Goal: Task Accomplishment & Management: Manage account settings

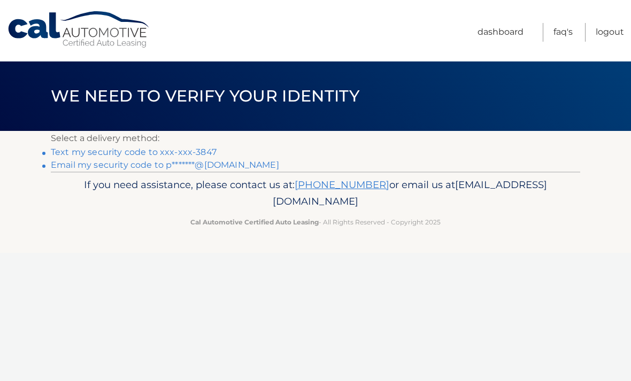
click at [206, 151] on link "Text my security code to xxx-xxx-3847" at bounding box center [134, 152] width 166 height 10
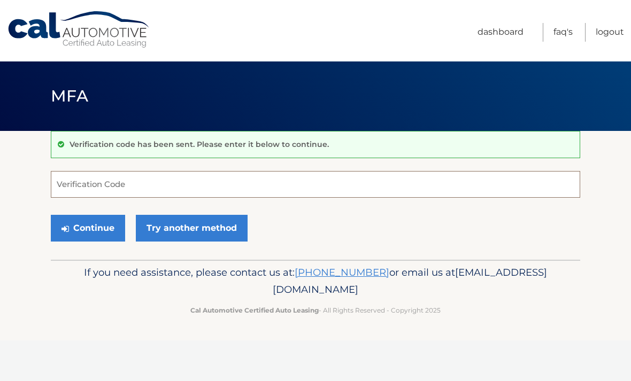
click at [81, 192] on input "Verification Code" at bounding box center [315, 184] width 529 height 27
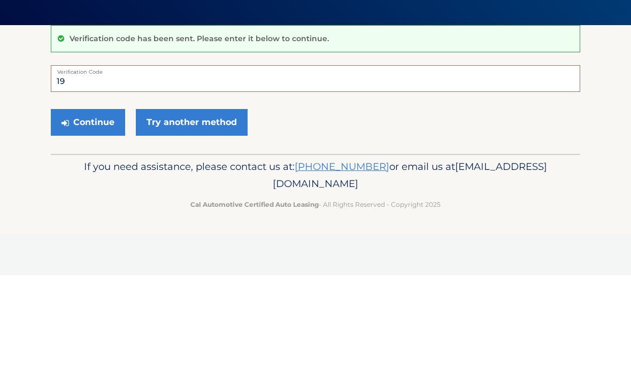
type input "1"
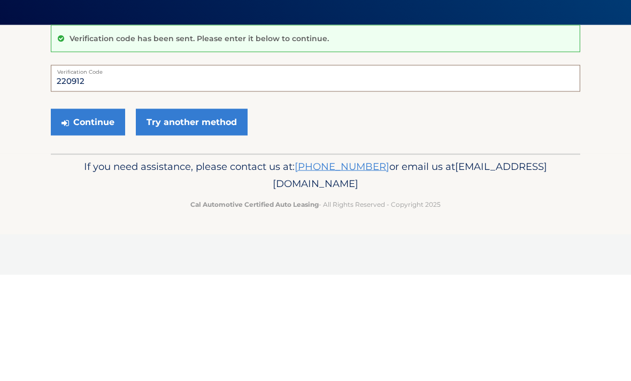
type input "220912"
click at [93, 215] on button "Continue" at bounding box center [88, 228] width 74 height 27
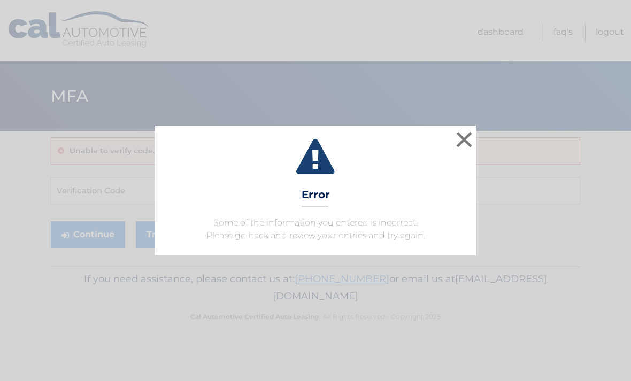
click at [459, 146] on button "×" at bounding box center [463, 139] width 21 height 21
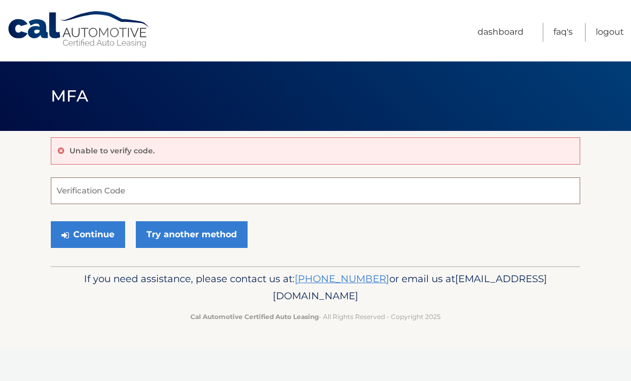
click at [74, 189] on input "Verification Code" at bounding box center [315, 190] width 529 height 27
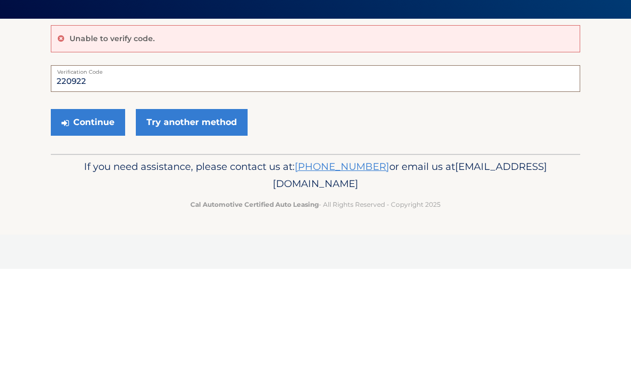
type input "220922"
click at [79, 221] on button "Continue" at bounding box center [88, 234] width 74 height 27
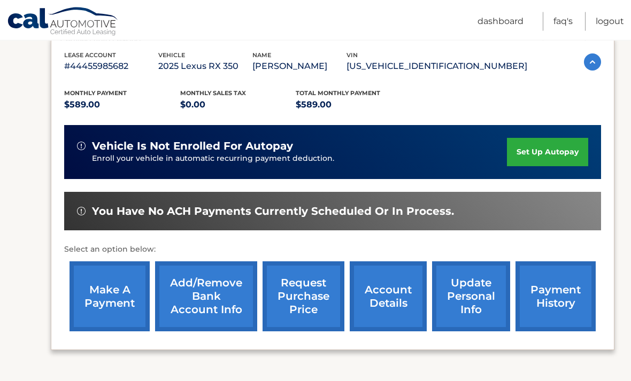
scroll to position [185, 0]
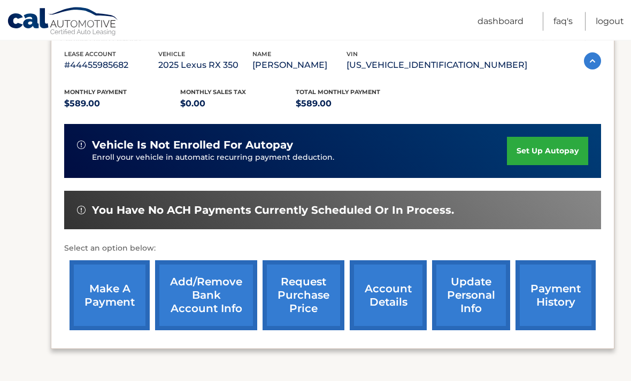
click at [535, 157] on link "set up autopay" at bounding box center [547, 151] width 81 height 28
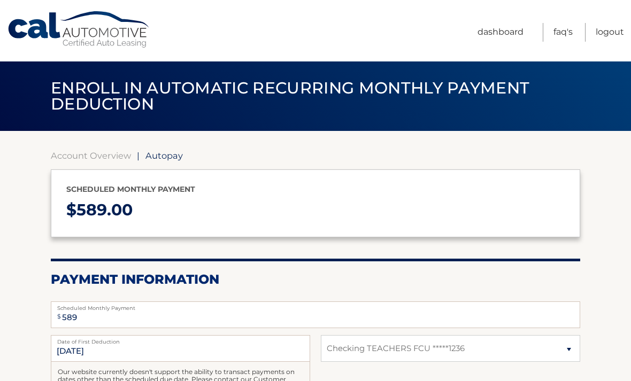
select select "NWRjMDA1ODAtNzYzNy00MTdkLTk3ZDAtYjc0ZWIxYjg4MTBm"
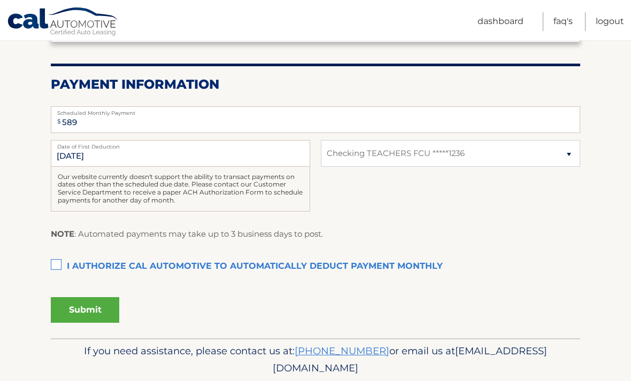
scroll to position [196, 0]
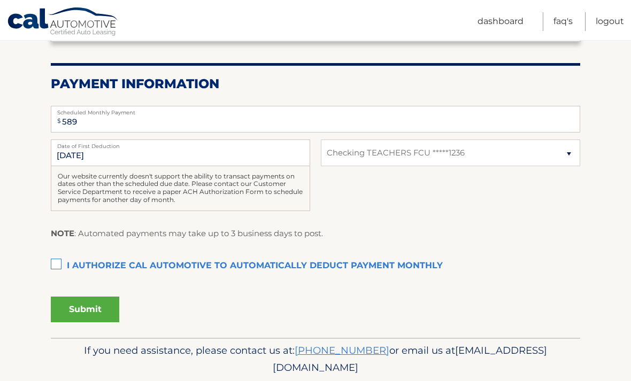
click at [56, 263] on label "I authorize cal automotive to automatically deduct payment monthly This checkbo…" at bounding box center [315, 265] width 529 height 21
click at [0, 0] on input "I authorize cal automotive to automatically deduct payment monthly This checkbo…" at bounding box center [0, 0] width 0 height 0
click at [82, 306] on button "Submit" at bounding box center [85, 310] width 68 height 26
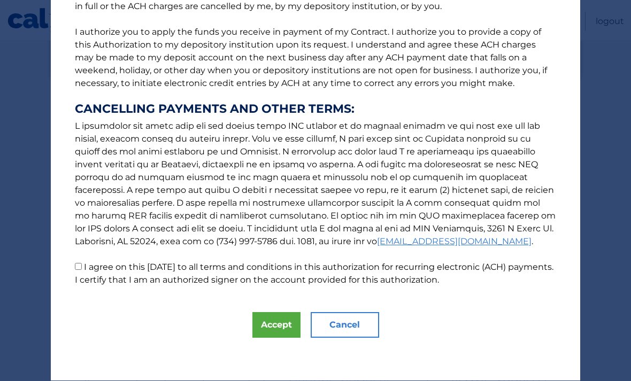
scroll to position [124, 0]
click at [560, 275] on p "The words "I" "me" and "my" mean any identified Customer who signs this Authori…" at bounding box center [315, 92] width 502 height 389
click at [560, 273] on p "The words "I" "me" and "my" mean any identified Customer who signs this Authori…" at bounding box center [315, 92] width 502 height 389
click at [82, 268] on input "I agree on this 09/06/2025 to all terms and conditions in this authorization fo…" at bounding box center [78, 266] width 7 height 7
checkbox input "true"
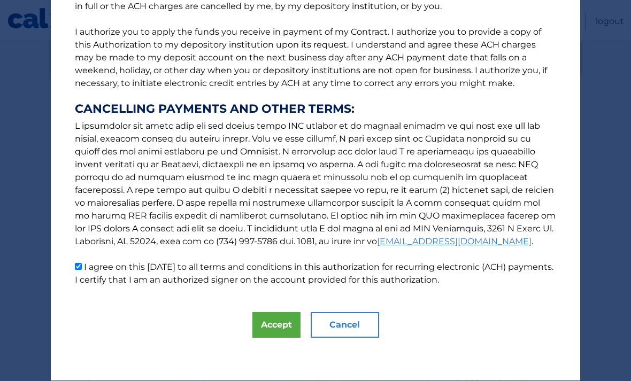
click at [280, 327] on button "Accept" at bounding box center [276, 326] width 48 height 26
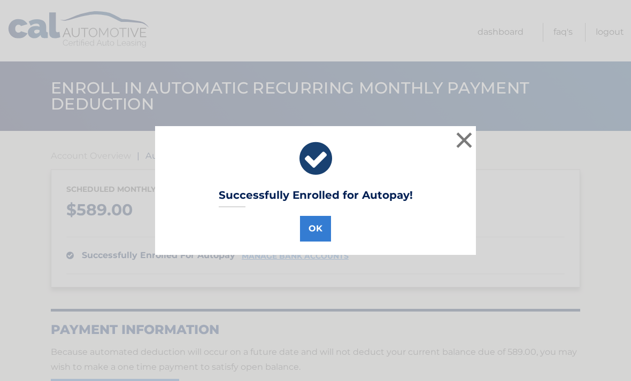
click at [316, 231] on button "OK" at bounding box center [315, 229] width 31 height 26
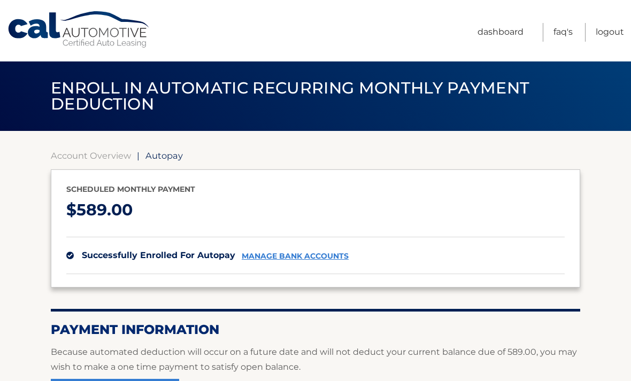
click at [609, 38] on link "Logout" at bounding box center [609, 32] width 28 height 19
